Goal: Transaction & Acquisition: Purchase product/service

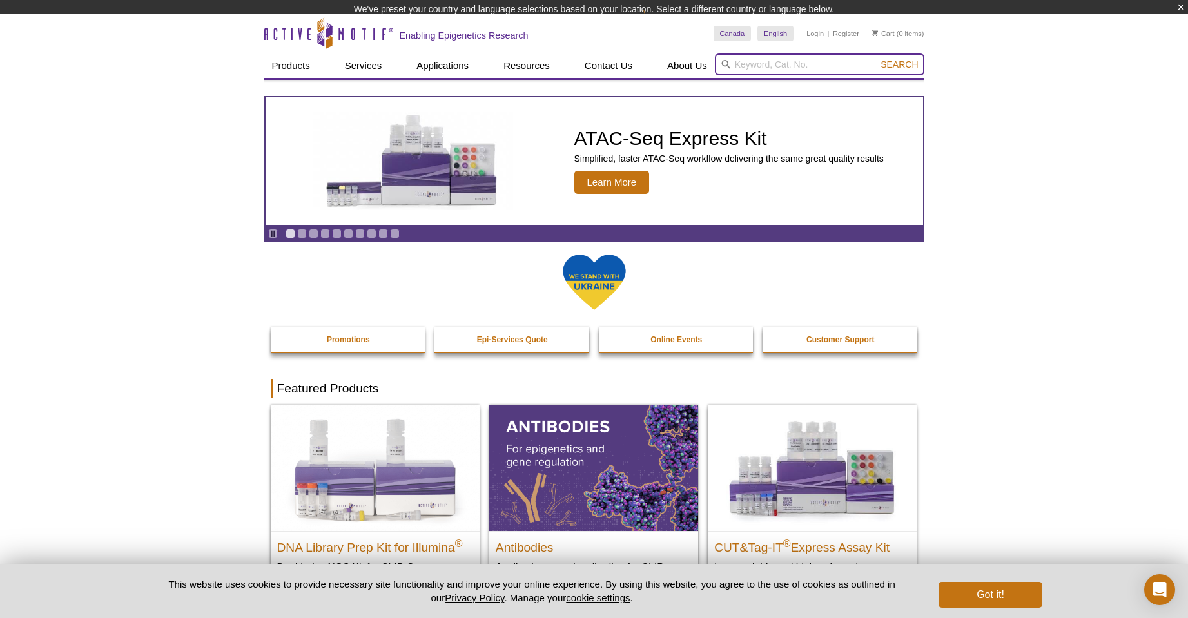
click at [764, 73] on div "Search" at bounding box center [819, 65] width 209 height 24
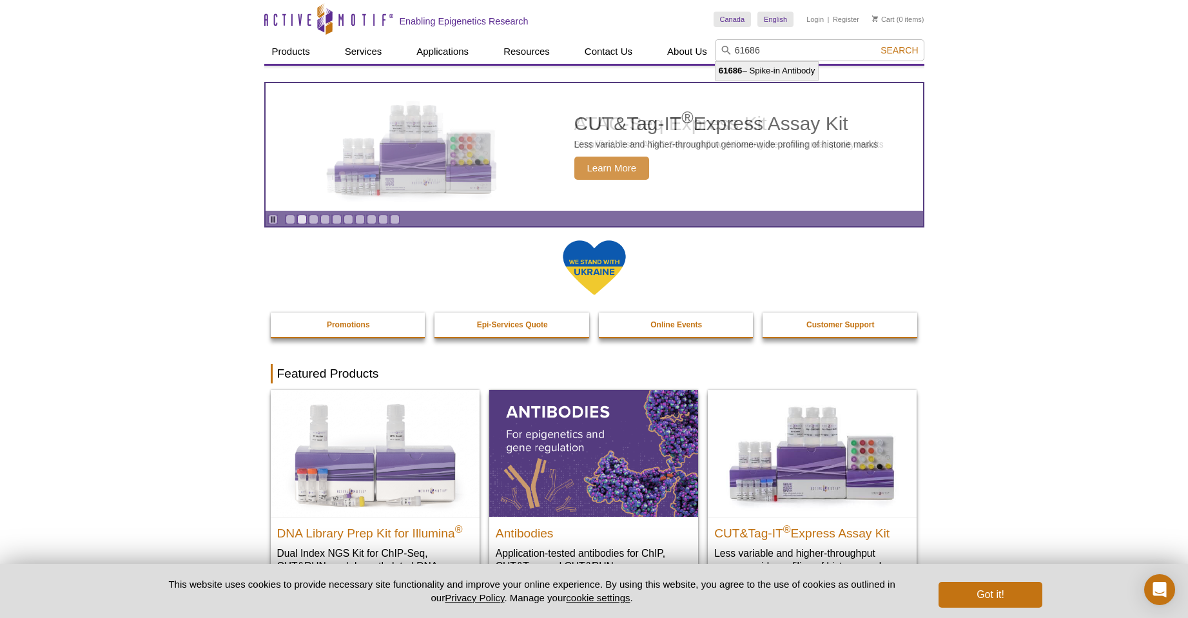
click at [761, 72] on li "61686 – Spike-in Antibody" at bounding box center [766, 71] width 103 height 18
type input "61686 – Spike-in Antibody"
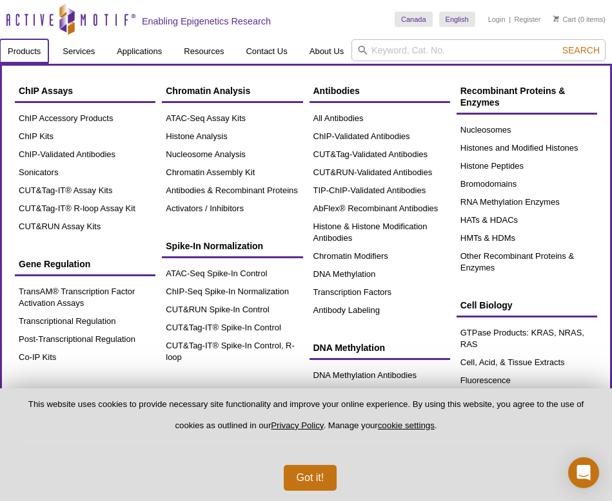
click at [28, 54] on link "Products" at bounding box center [24, 51] width 48 height 24
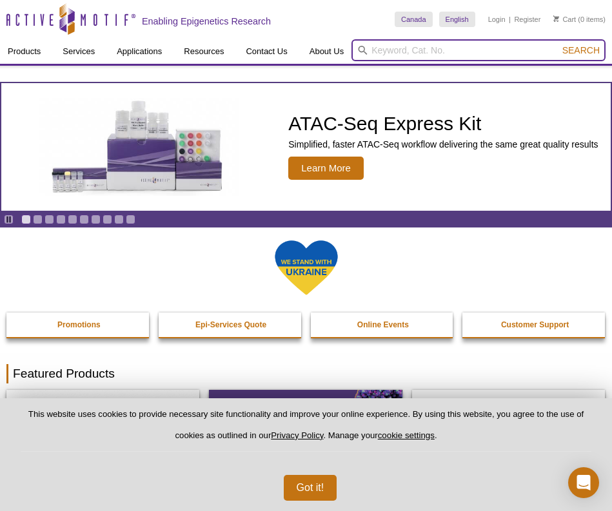
click at [394, 48] on input "search" at bounding box center [478, 50] width 254 height 22
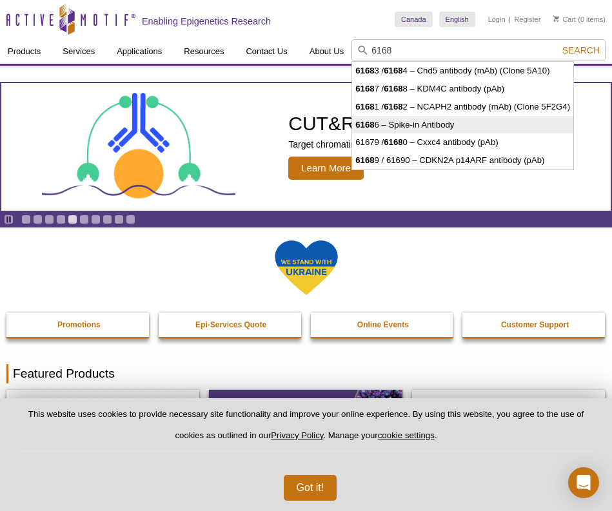
click at [425, 124] on li "6168 6 – Spike-in Antibody" at bounding box center [462, 125] width 221 height 18
type input "61686 – Spike-in Antibody"
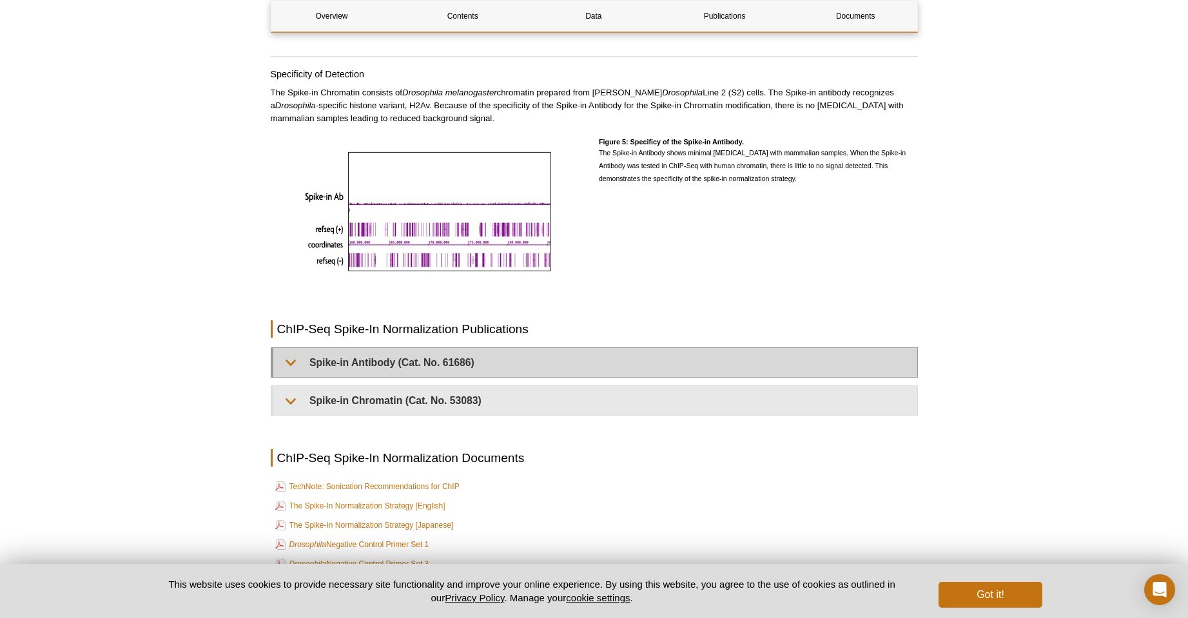
scroll to position [2643, 0]
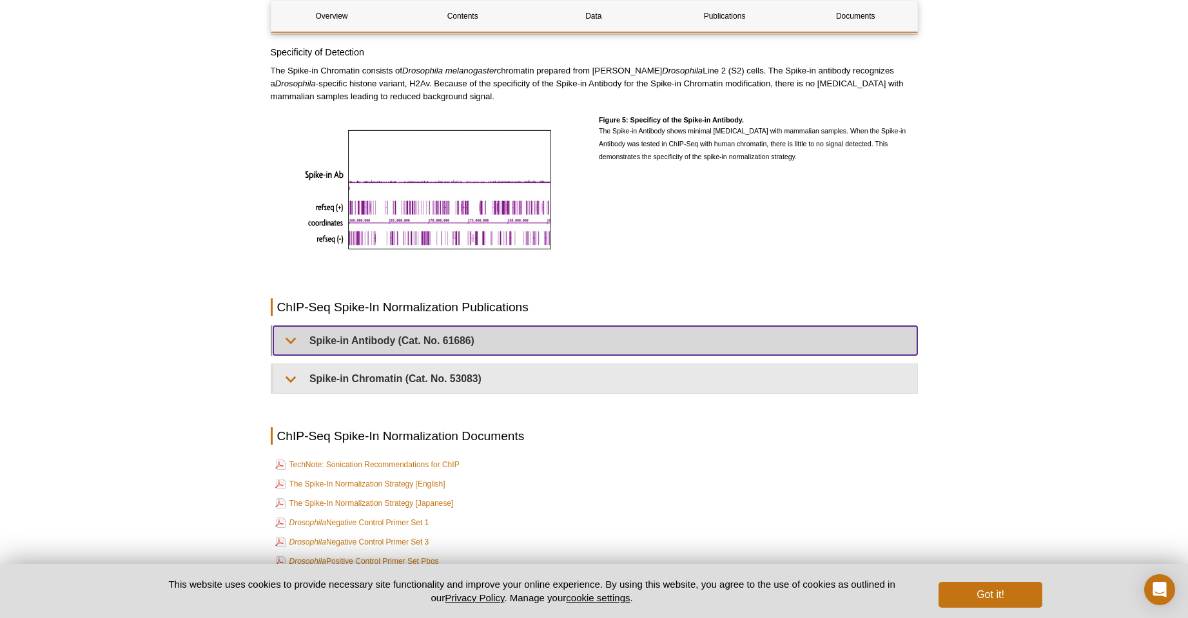
click at [364, 328] on summary "Spike-in Antibody (Cat. No. 61686)" at bounding box center [595, 340] width 644 height 29
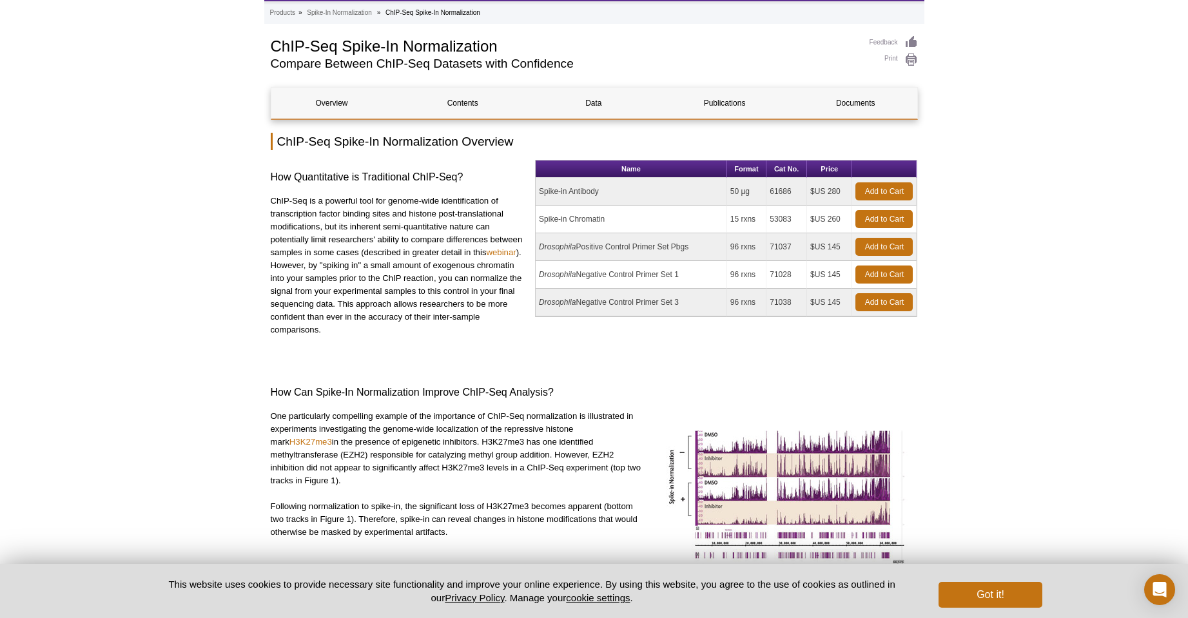
scroll to position [0, 0]
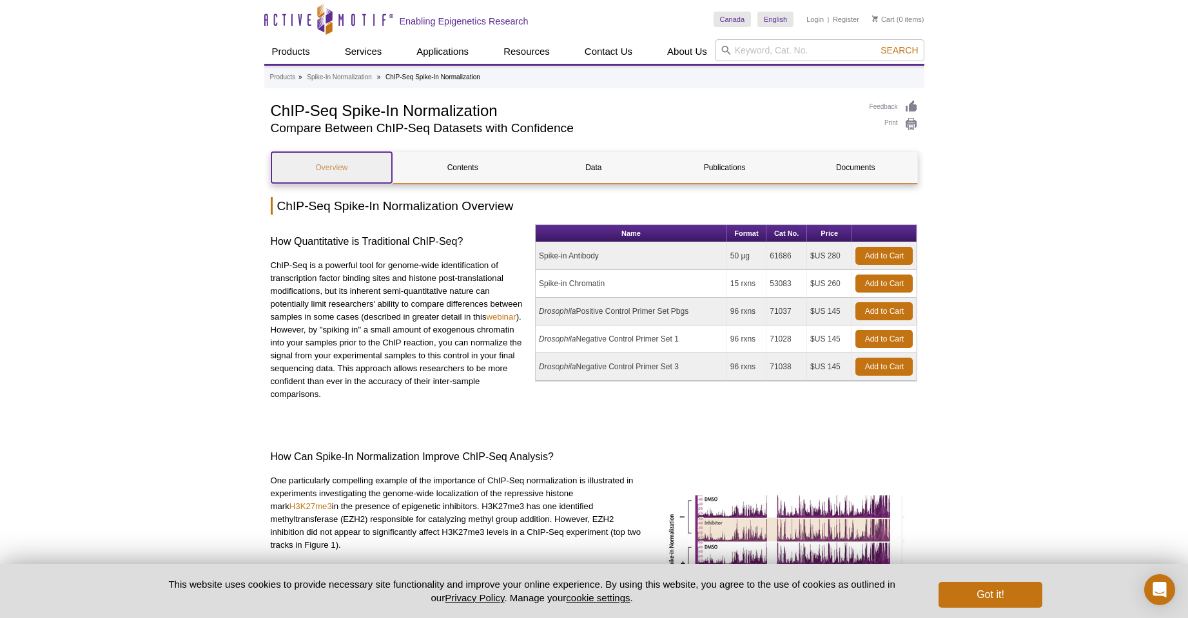
click at [339, 164] on link "Overview" at bounding box center [331, 167] width 121 height 31
click at [596, 166] on link "Data" at bounding box center [593, 167] width 121 height 31
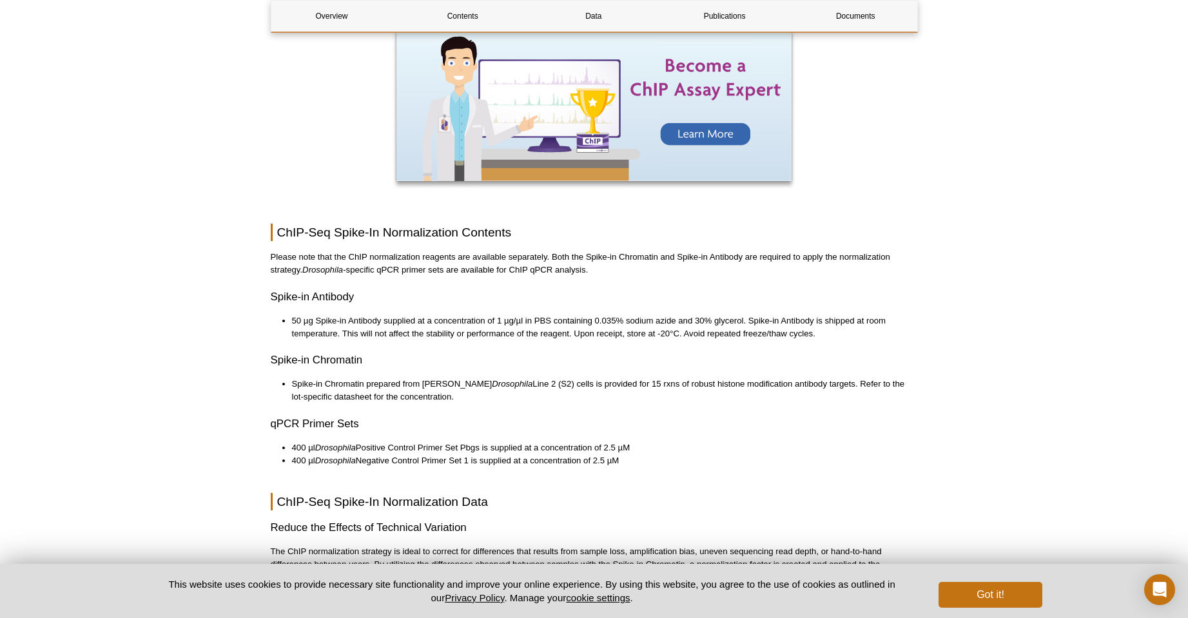
scroll to position [1562, 0]
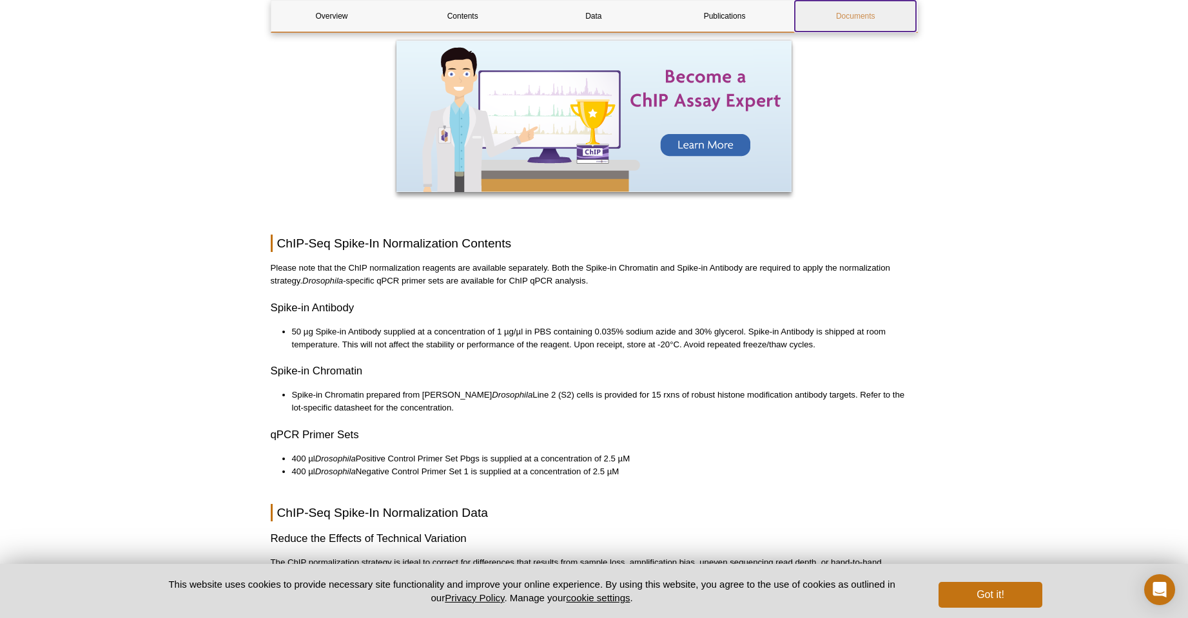
click at [611, 15] on link "Documents" at bounding box center [855, 16] width 121 height 31
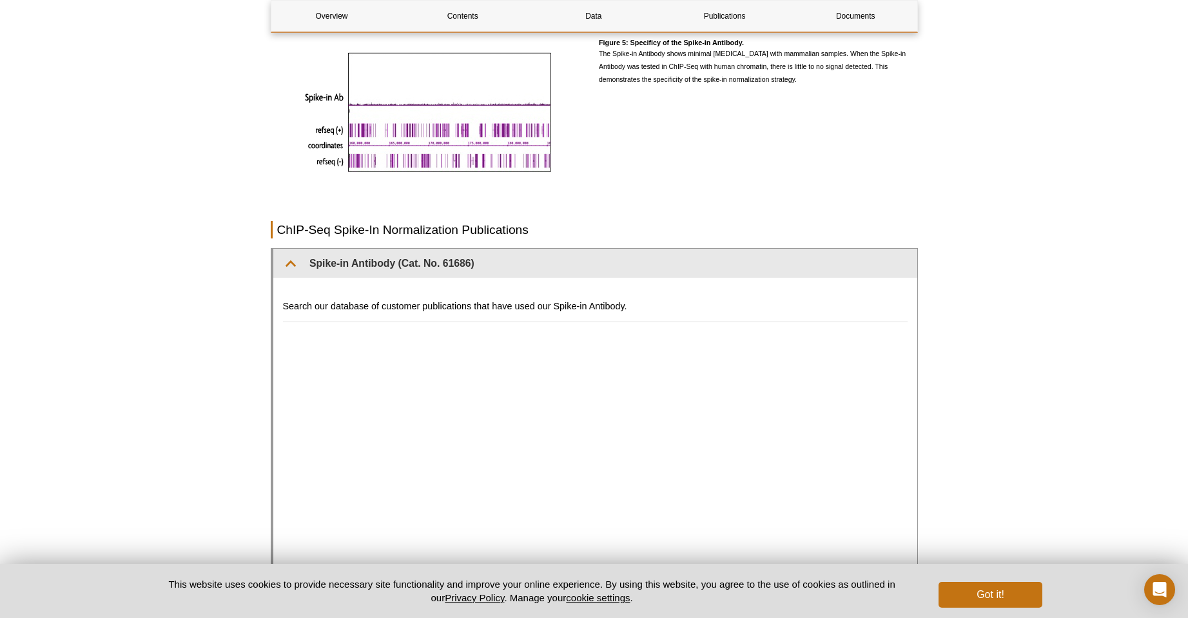
scroll to position [2719, 0]
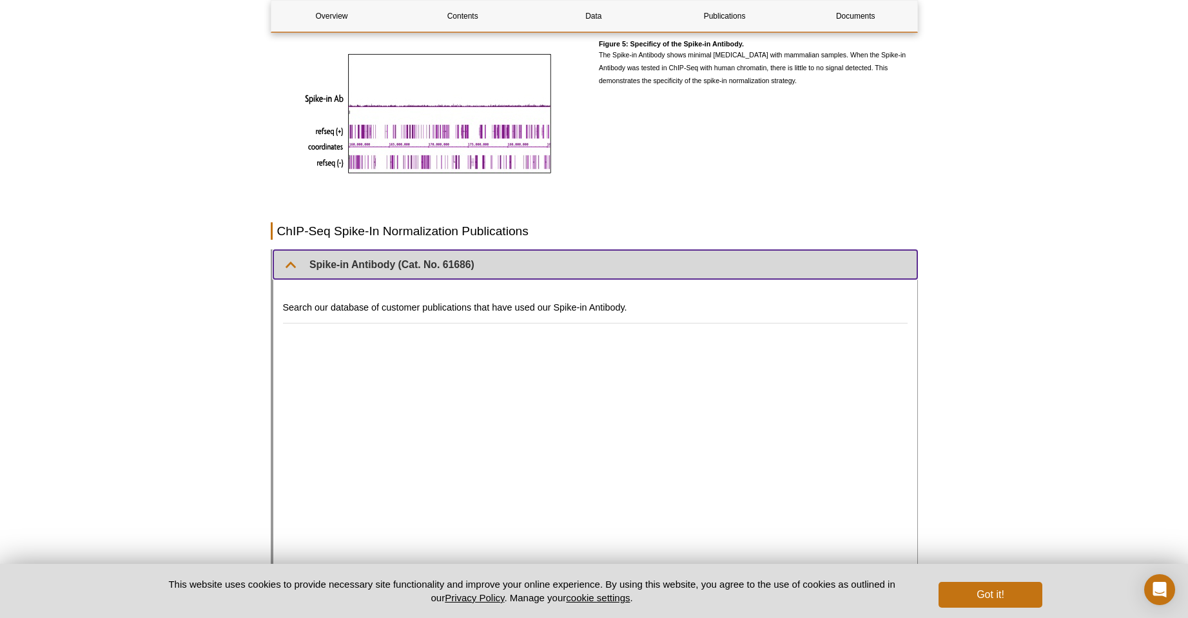
click at [411, 251] on summary "Spike-in Antibody (Cat. No. 61686)" at bounding box center [595, 264] width 644 height 29
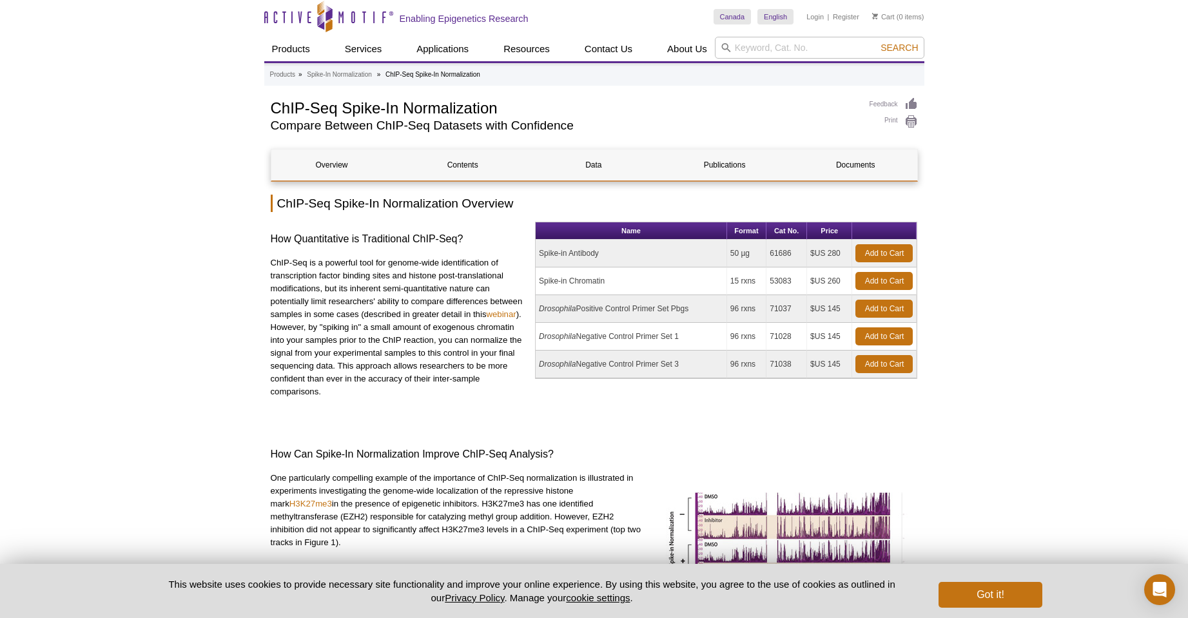
scroll to position [0, 0]
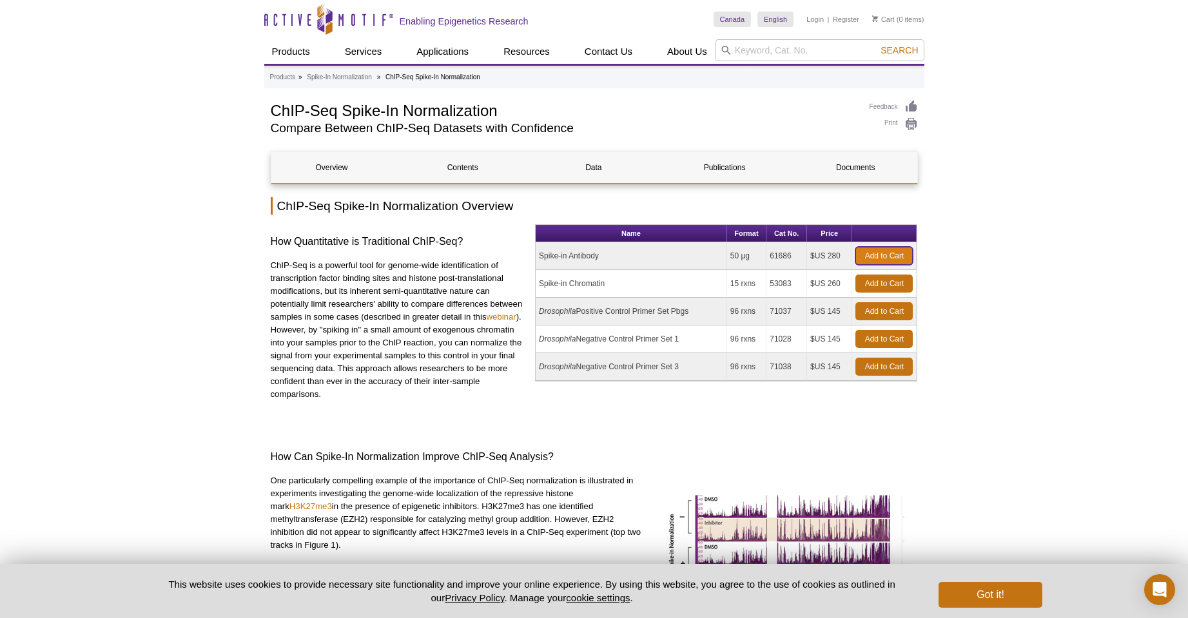
click at [611, 258] on link "Add to Cart" at bounding box center [883, 256] width 57 height 18
